Goal: Information Seeking & Learning: Find specific fact

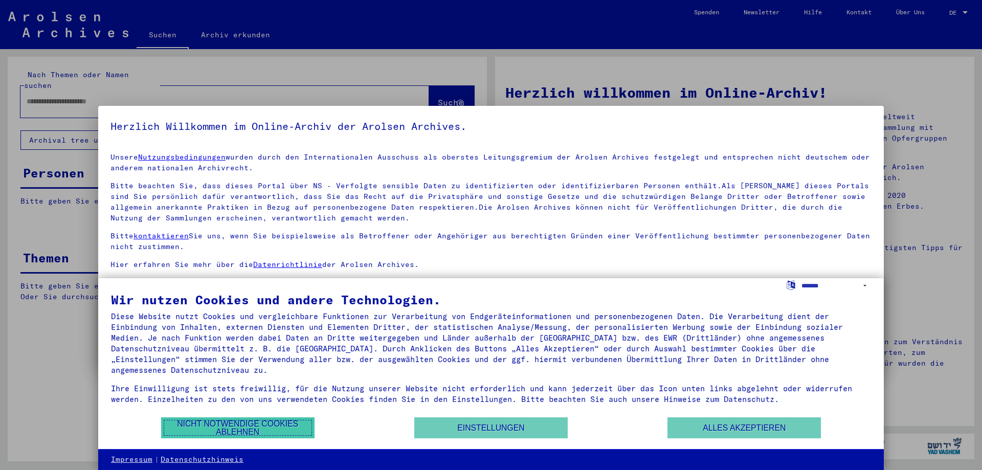
click at [213, 428] on button "Nicht notwendige Cookies ablehnen" at bounding box center [237, 427] width 153 height 21
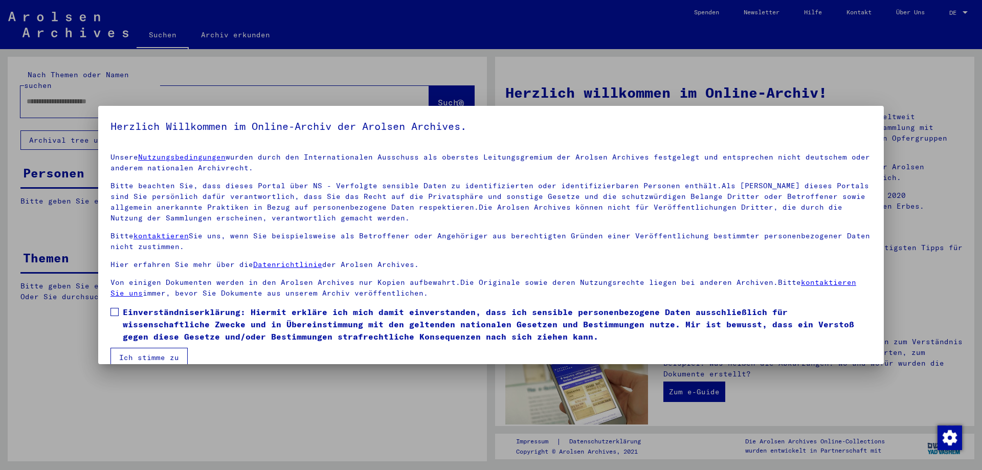
click at [115, 312] on span at bounding box center [114, 312] width 8 height 8
click at [142, 356] on button "Ich stimme zu" at bounding box center [148, 357] width 77 height 19
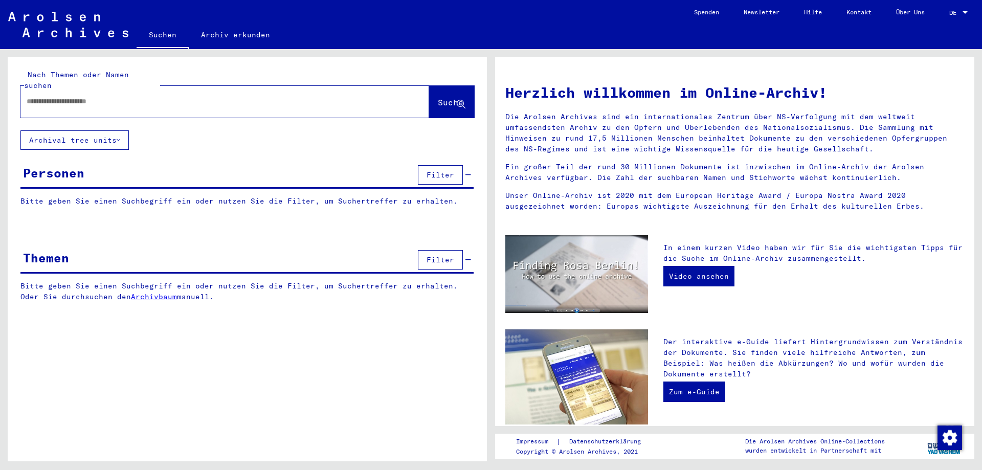
click at [103, 96] on input "text" at bounding box center [213, 101] width 372 height 11
type input "**********"
click at [443, 97] on span "Suche" at bounding box center [451, 102] width 26 height 10
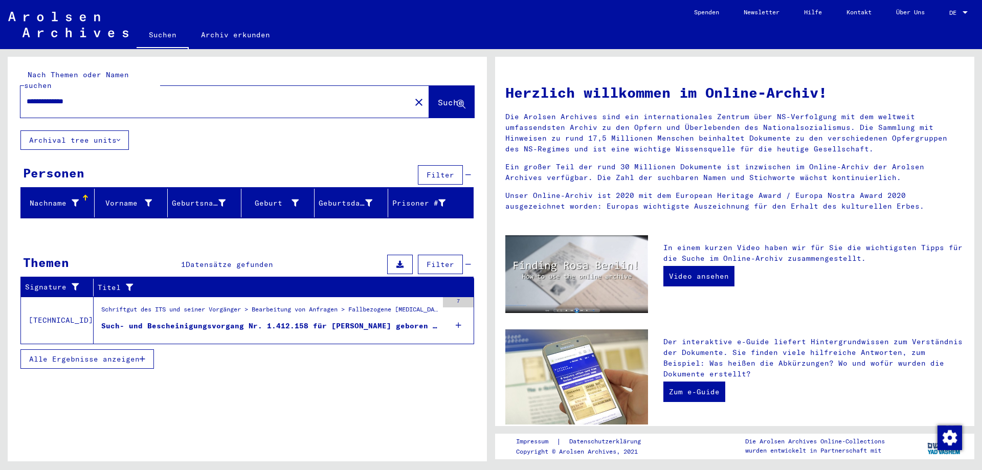
click at [285, 309] on mat-grid-list "Schriftgut des ITS und seiner Vorgänger > Bearbeitung von Anfragen > Fallbezoge…" at bounding box center [269, 320] width 337 height 31
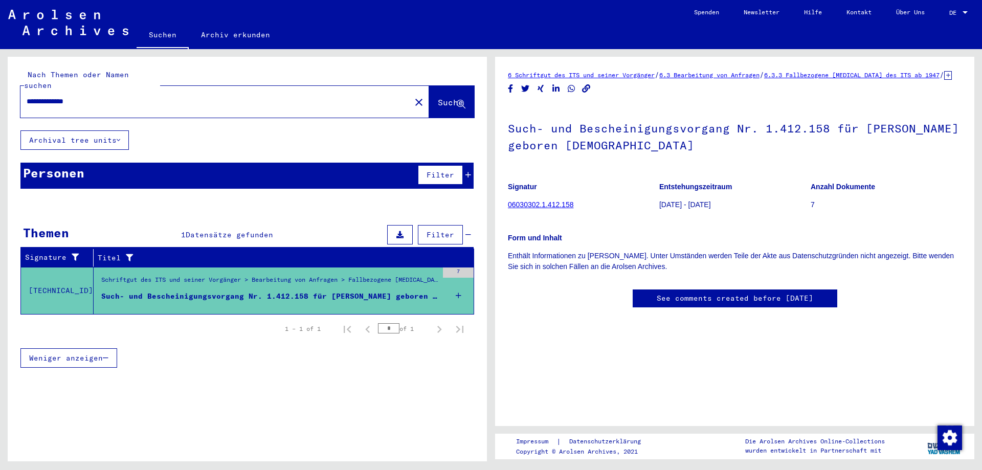
click at [558, 209] on link "06030302.1.412.158" at bounding box center [540, 205] width 65 height 8
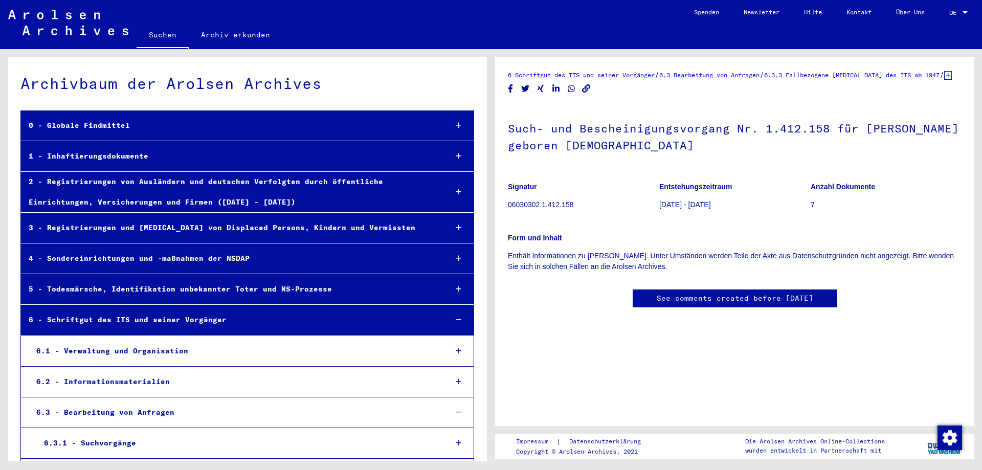
click at [592, 151] on h1 "Such- und Bescheinigungsvorgang Nr. 1.412.158 für [PERSON_NAME] geboren [DEMOGR…" at bounding box center [735, 136] width 454 height 62
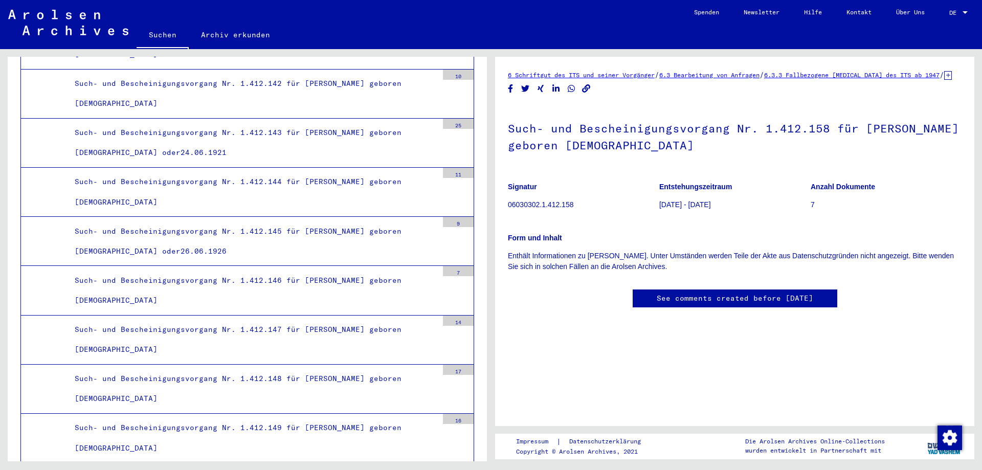
scroll to position [20991, 0]
